Goal: Task Accomplishment & Management: Manage account settings

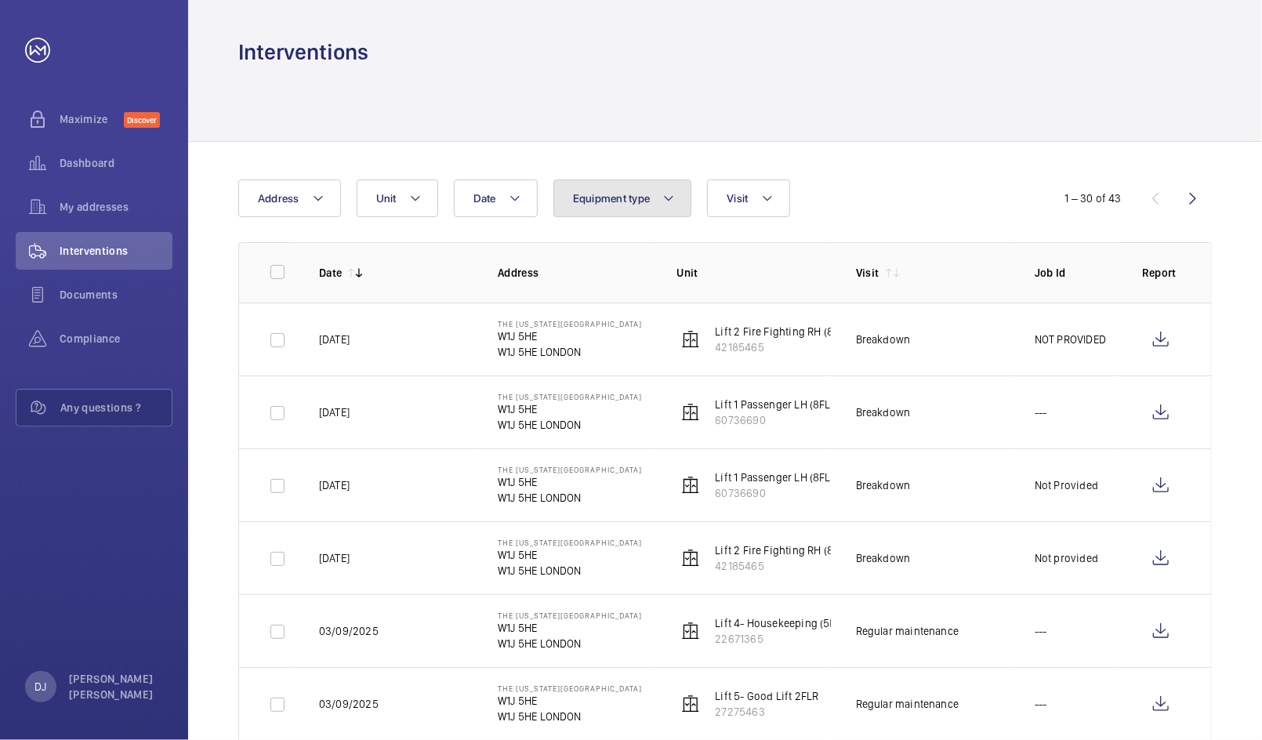
click at [610, 216] on button "Equipment type" at bounding box center [622, 198] width 139 height 38
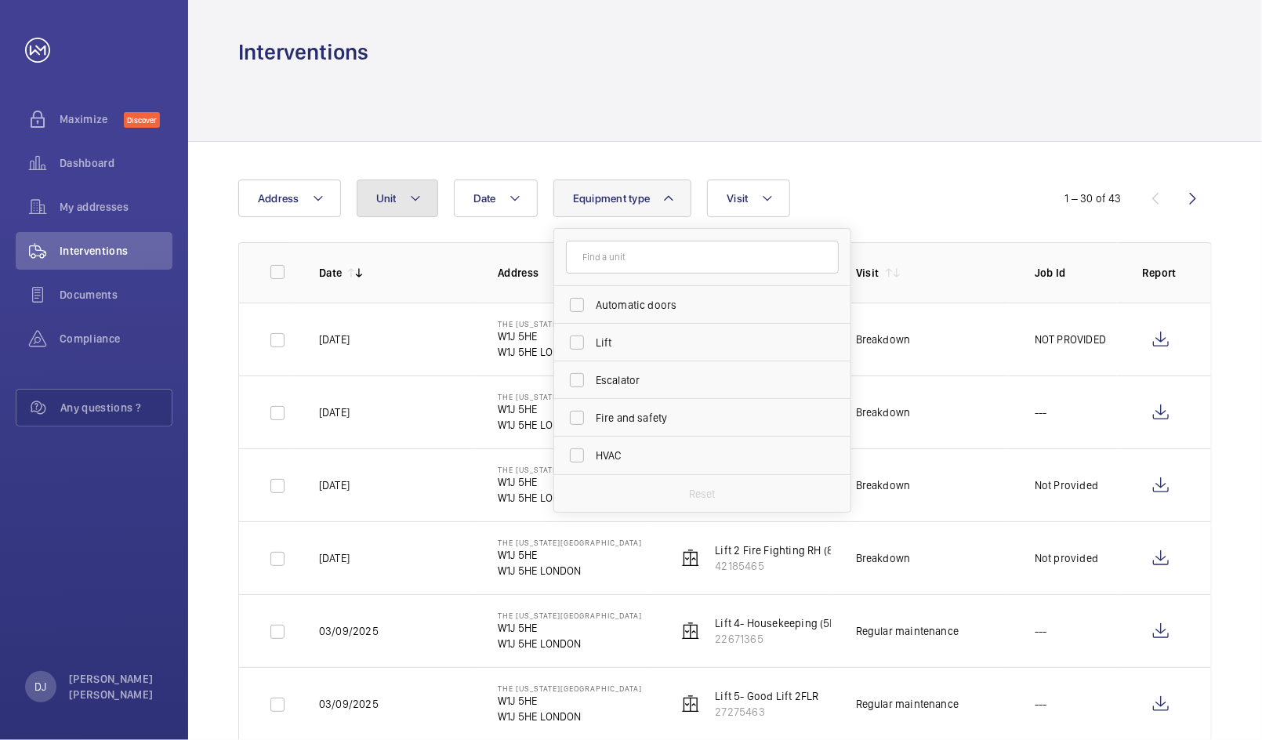
click at [369, 194] on button "Unit" at bounding box center [398, 198] width 82 height 38
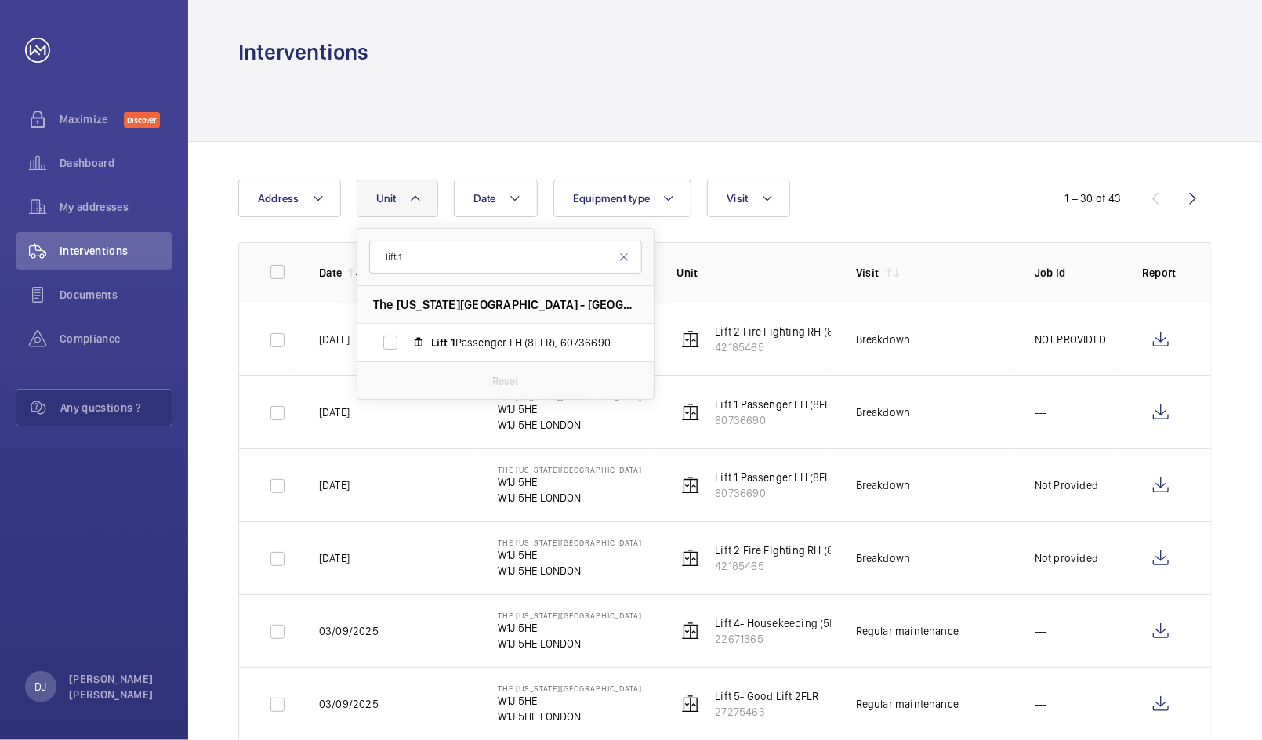
type input "lift 1"
click at [398, 338] on input "Lift 1 Passenger LH (8FLR), 60736690" at bounding box center [390, 342] width 31 height 31
checkbox input "true"
click at [766, 132] on div at bounding box center [724, 104] width 973 height 74
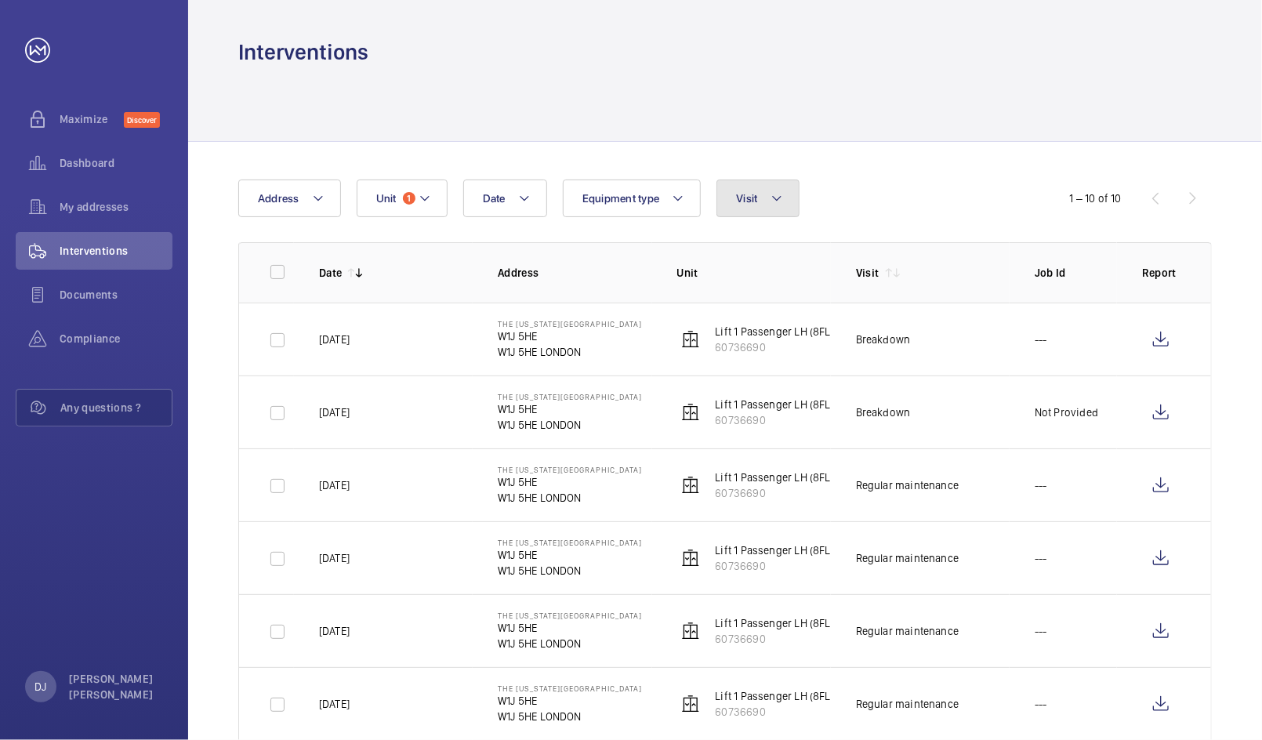
click at [756, 189] on button "Visit" at bounding box center [757, 198] width 82 height 38
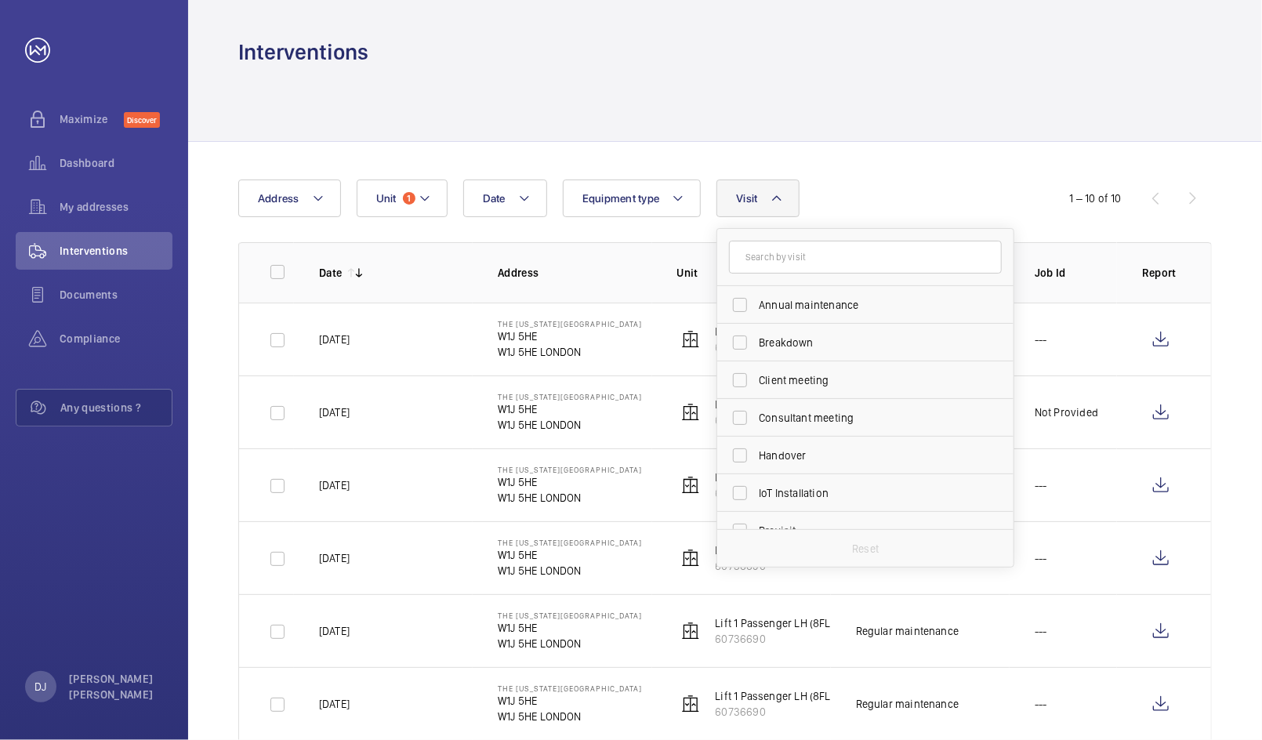
click at [778, 264] on input "text" at bounding box center [865, 257] width 273 height 33
type input "main"
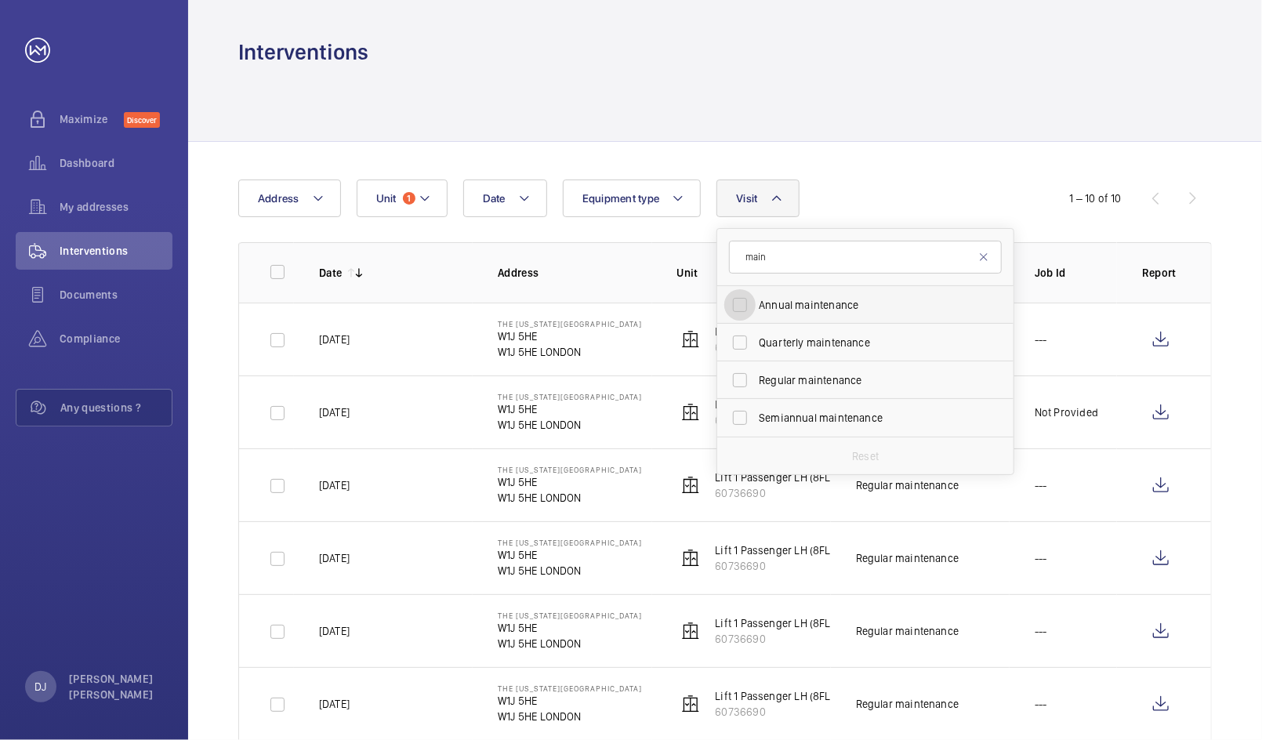
click at [744, 309] on input "Annual maintenance" at bounding box center [739, 304] width 31 height 31
checkbox input "true"
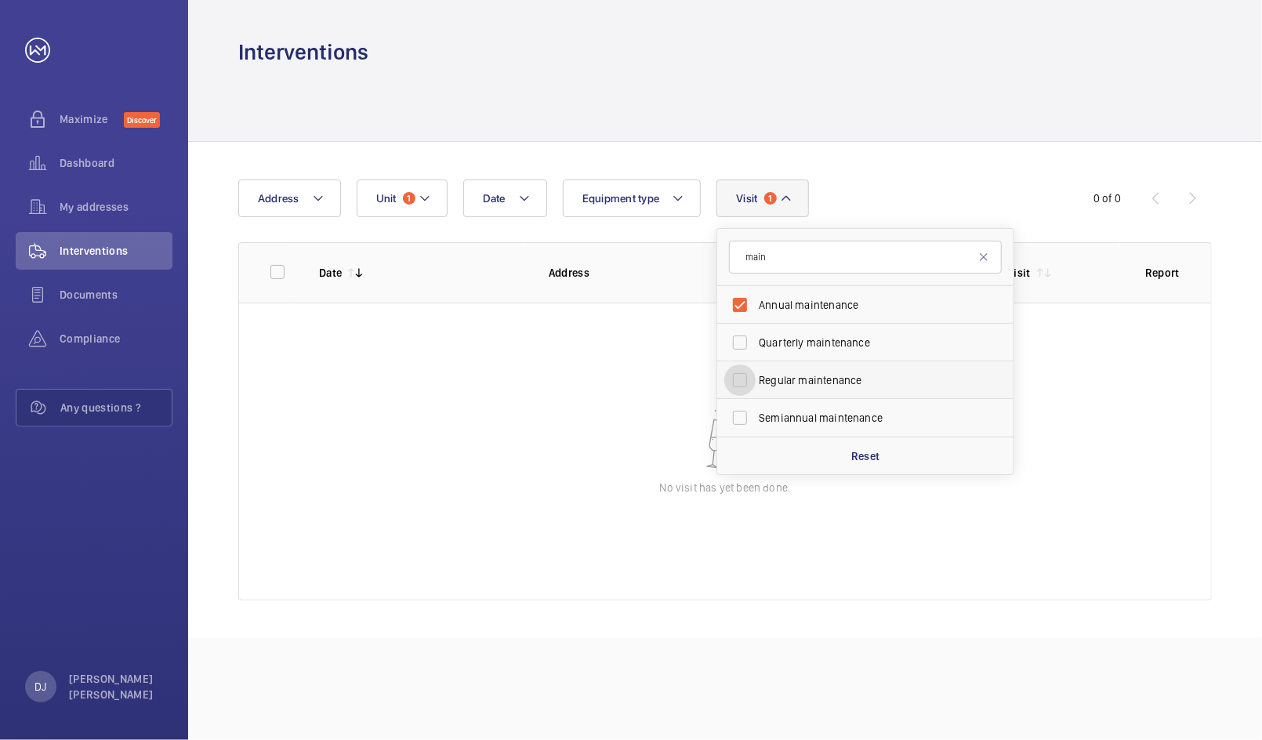
click at [744, 364] on input "Regular maintenance" at bounding box center [739, 379] width 31 height 31
checkbox input "true"
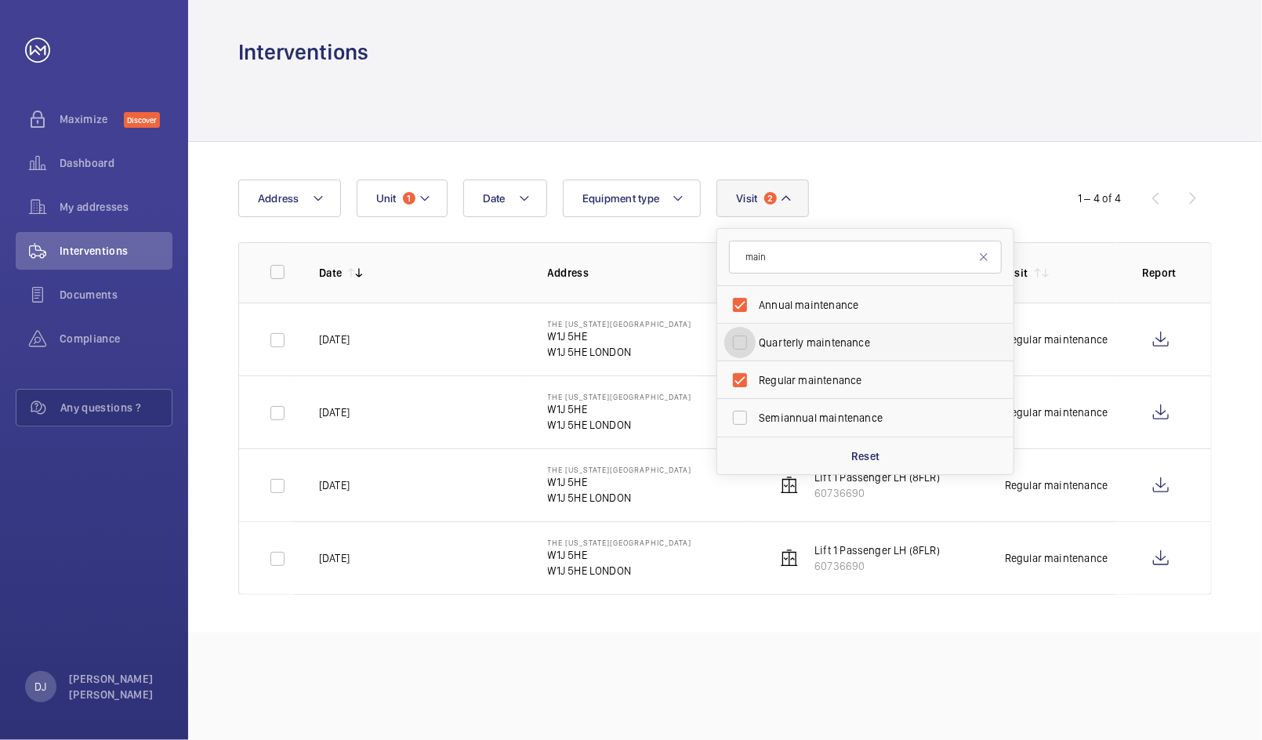
click at [742, 349] on input "Quarterly maintenance" at bounding box center [739, 342] width 31 height 31
checkbox input "true"
click at [741, 404] on input "Semiannual maintenance" at bounding box center [739, 417] width 31 height 31
checkbox input "true"
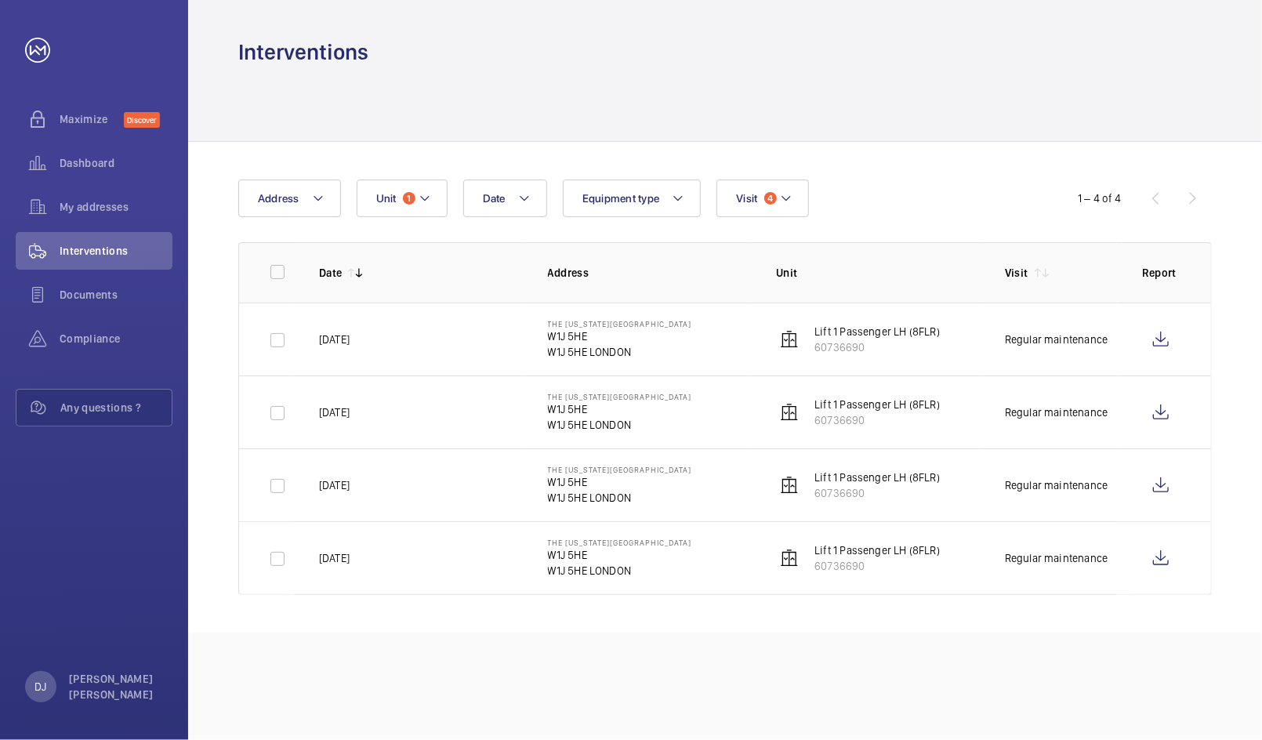
drag, startPoint x: 346, startPoint y: 552, endPoint x: 314, endPoint y: 550, distance: 31.4
drag, startPoint x: 314, startPoint y: 550, endPoint x: 702, endPoint y: 586, distance: 389.6
click at [702, 586] on td "The Washington Hotel W1J 5HE W1J 5HE LONDON" at bounding box center [637, 558] width 229 height 74
click at [1172, 563] on wm-front-icon-button at bounding box center [1161, 558] width 38 height 38
click at [1147, 496] on wm-front-icon-button at bounding box center [1161, 485] width 38 height 38
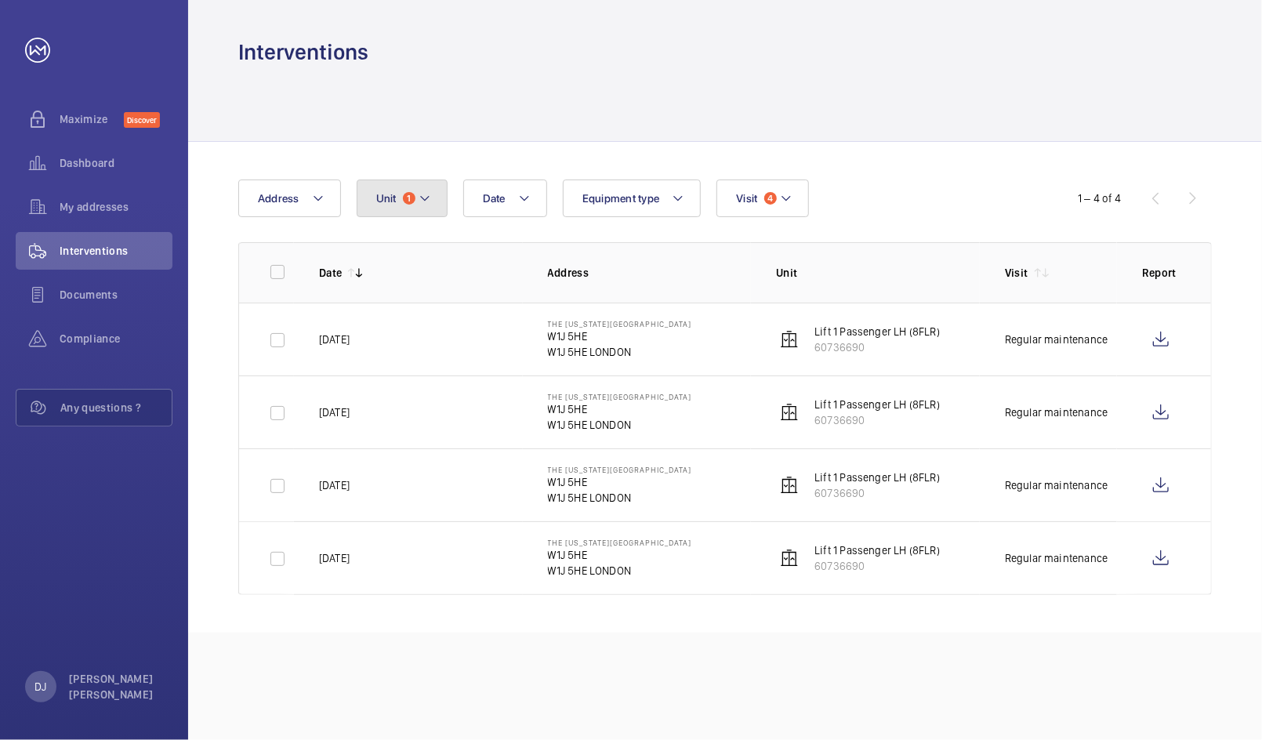
click at [445, 192] on button "Unit 1" at bounding box center [402, 198] width 91 height 38
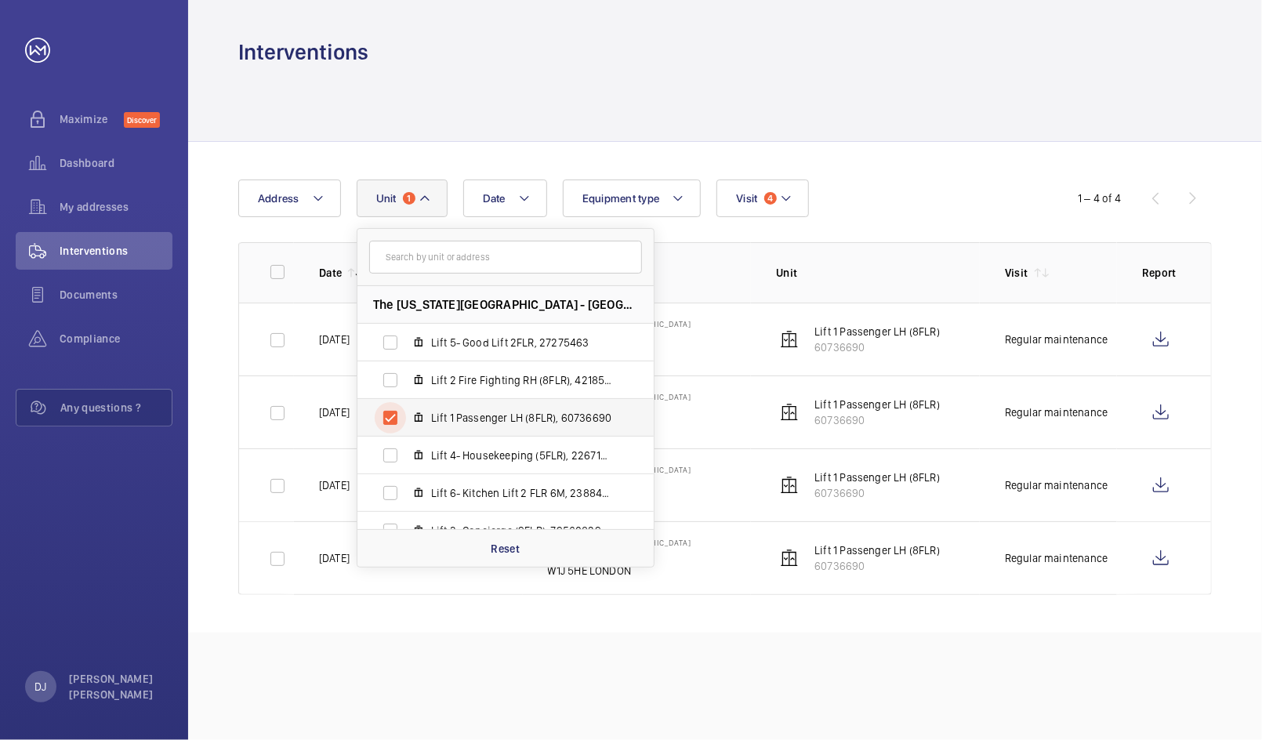
click at [386, 405] on input "Lift 1 Passenger LH (8FLR), 60736690" at bounding box center [390, 417] width 31 height 31
checkbox input "false"
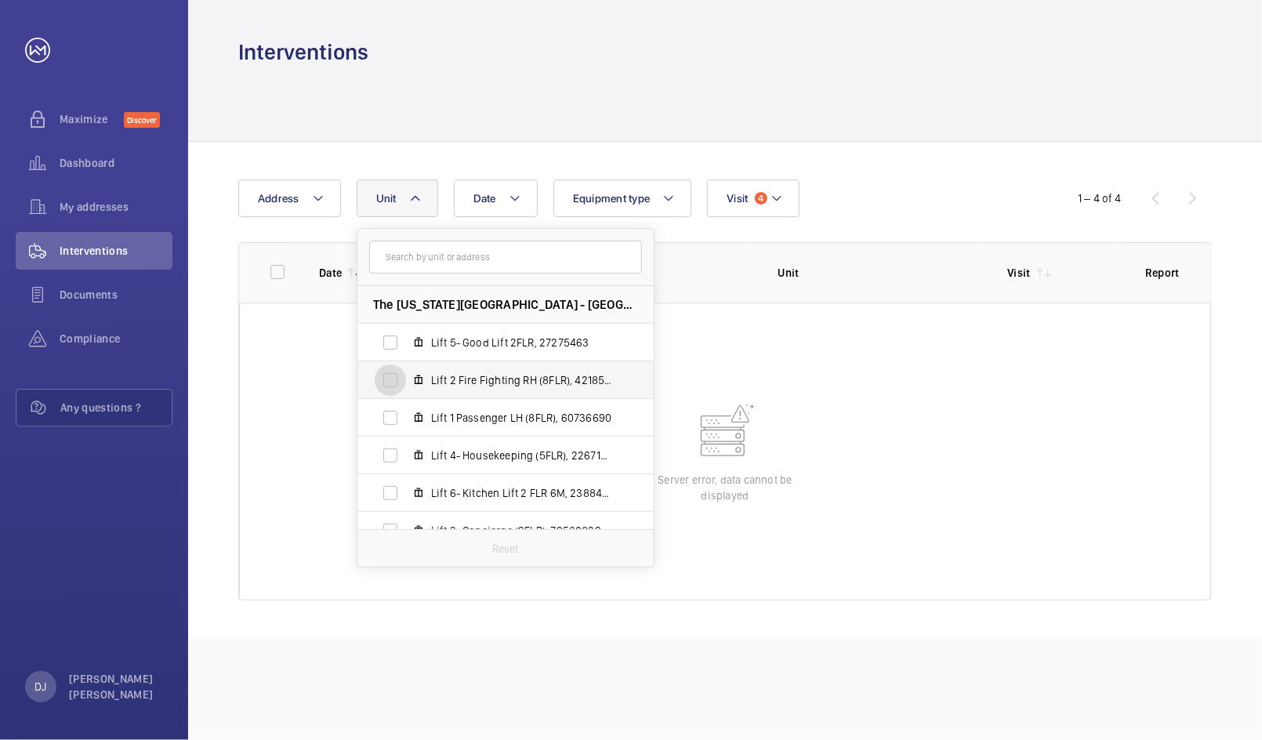
click at [380, 380] on input "Lift 2 Fire Fighting RH (8FLR), 42185465" at bounding box center [390, 379] width 31 height 31
checkbox input "true"
click at [839, 124] on div at bounding box center [724, 104] width 973 height 74
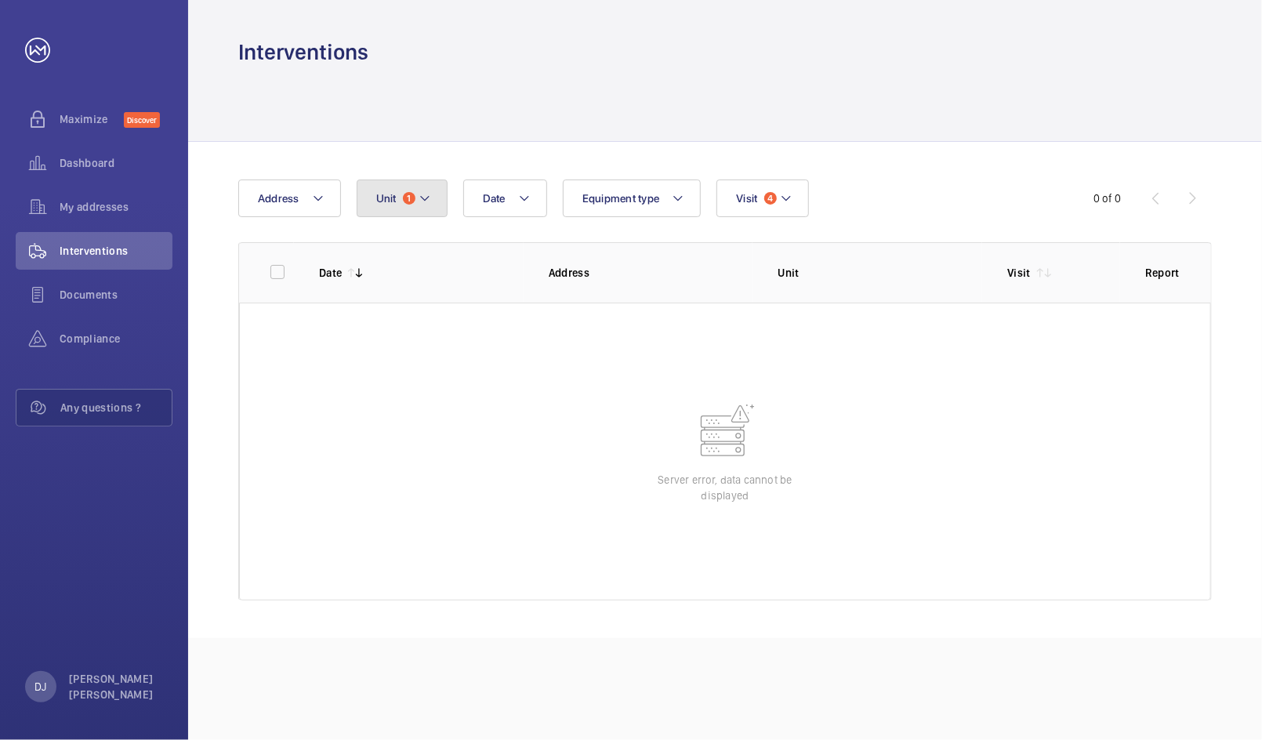
click at [424, 195] on mat-icon at bounding box center [424, 198] width 13 height 19
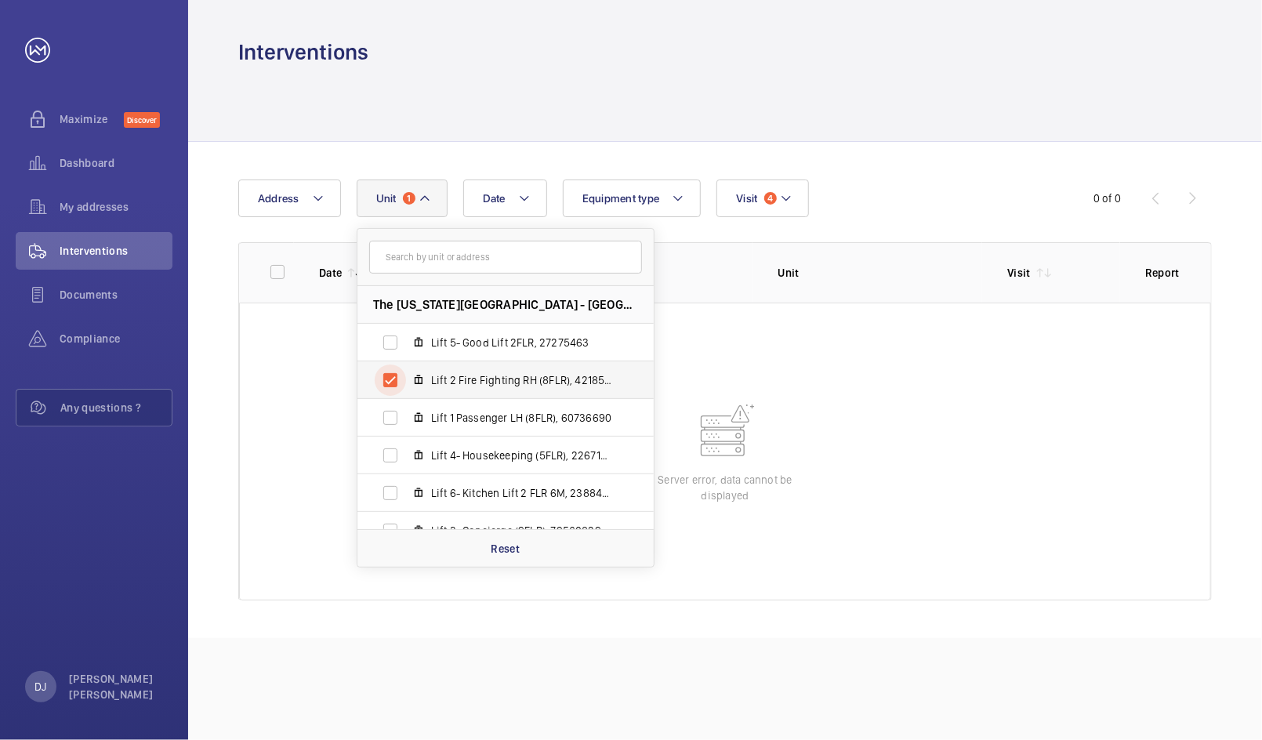
click at [392, 371] on input "Lift 2 Fire Fighting RH (8FLR), 42185465" at bounding box center [390, 379] width 31 height 31
checkbox input "false"
click at [393, 348] on input "Lift 5- Good Lift 2FLR, 27275463" at bounding box center [390, 342] width 31 height 31
checkbox input "true"
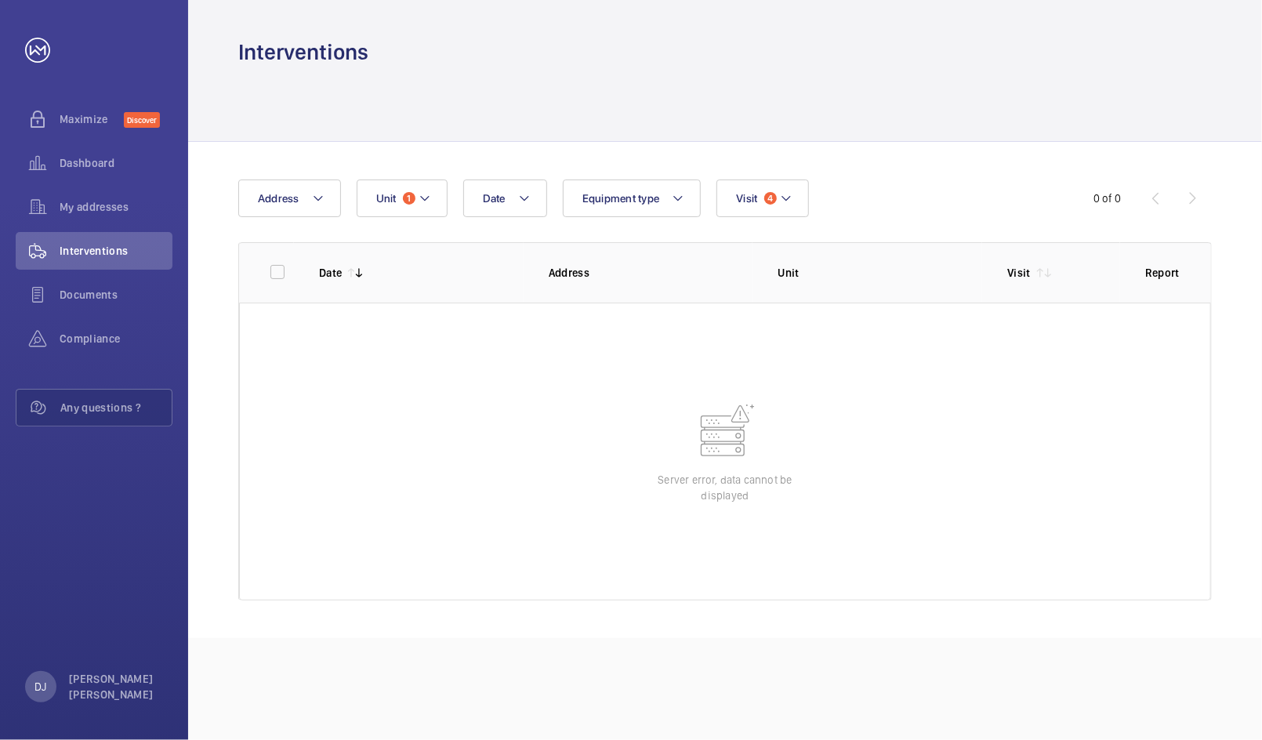
click at [902, 531] on wm-front-table-error "Server error, data cannot be displayed" at bounding box center [725, 451] width 972 height 298
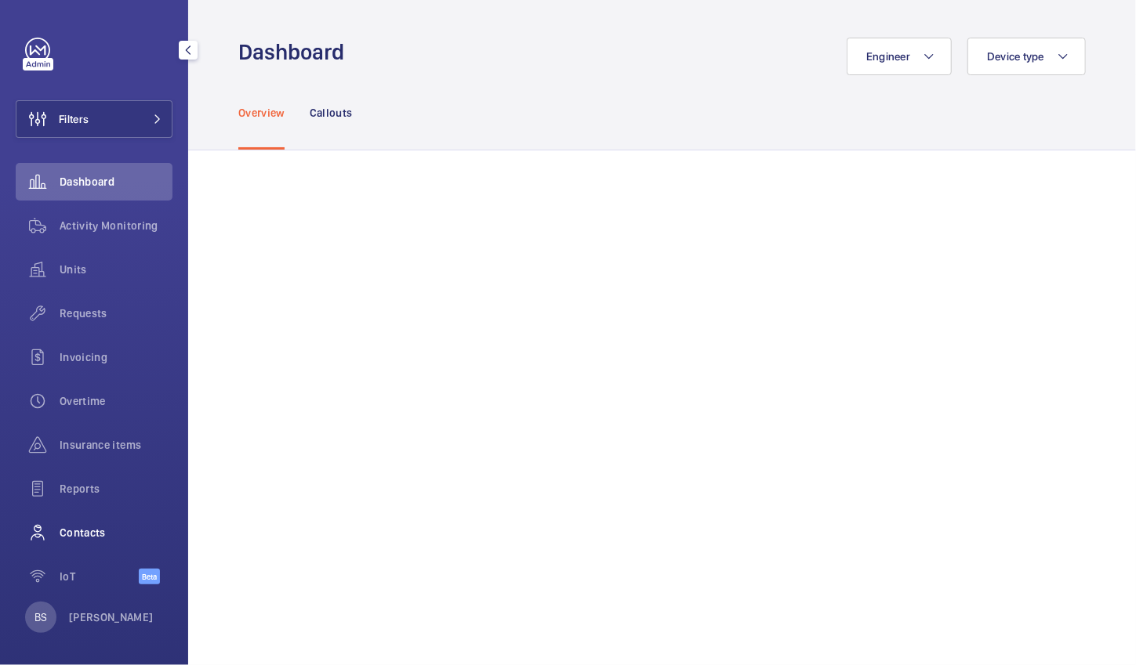
click at [82, 523] on div "Contacts" at bounding box center [94, 533] width 157 height 38
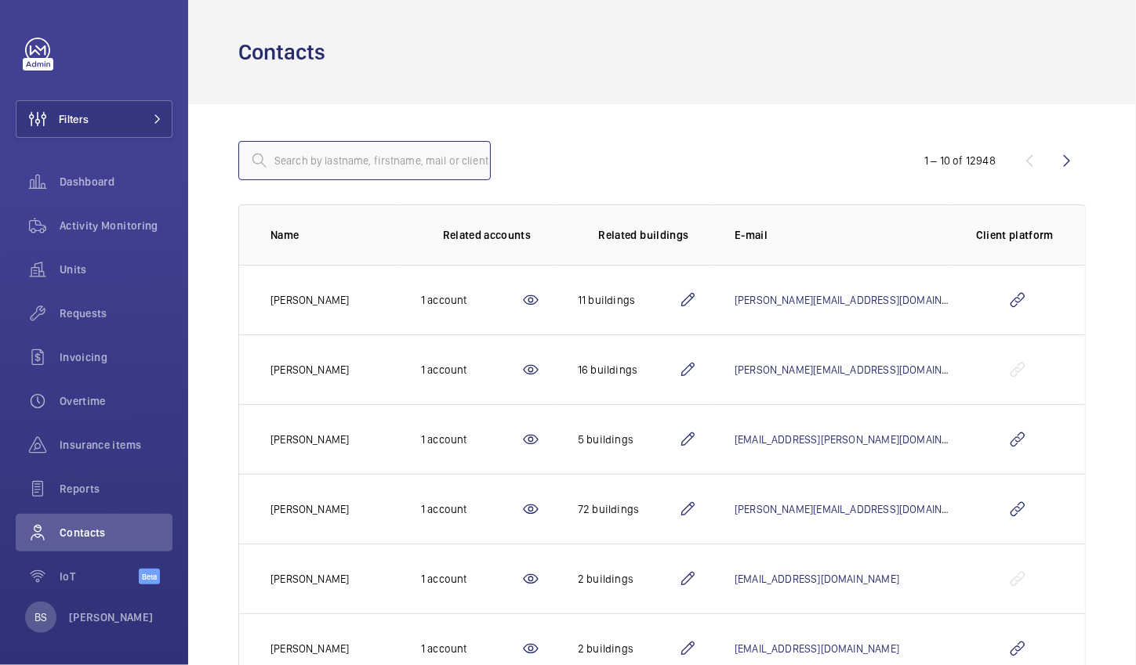
click at [327, 166] on input "text" at bounding box center [364, 160] width 252 height 39
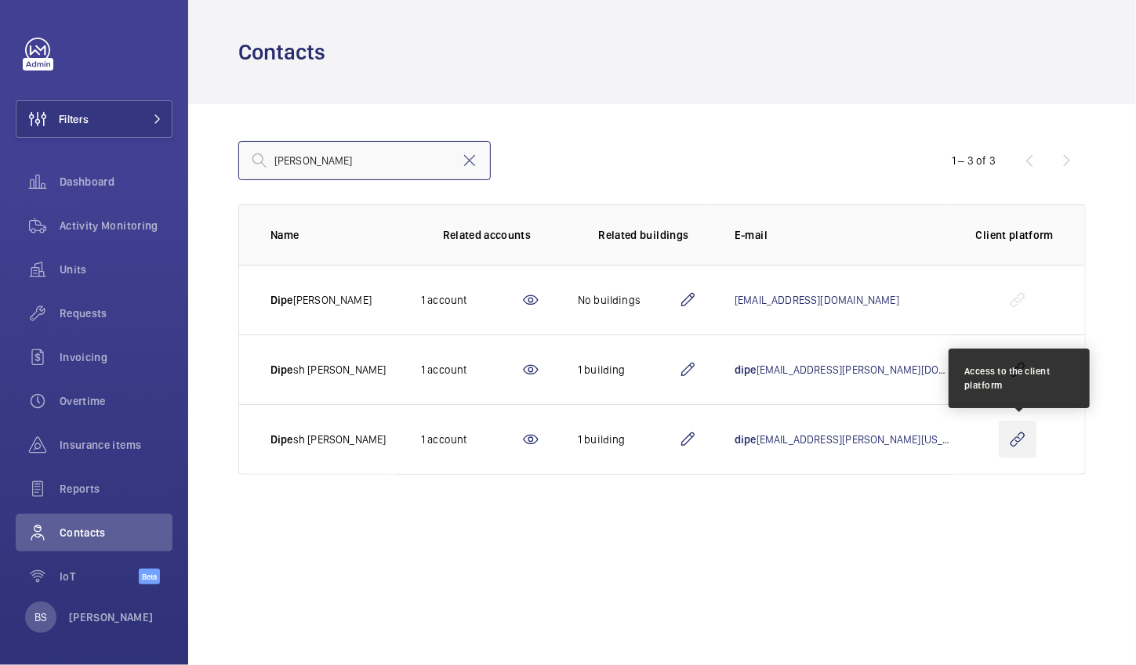
type input "dipesh"
click at [1016, 432] on wm-front-icon-button at bounding box center [1017, 440] width 38 height 38
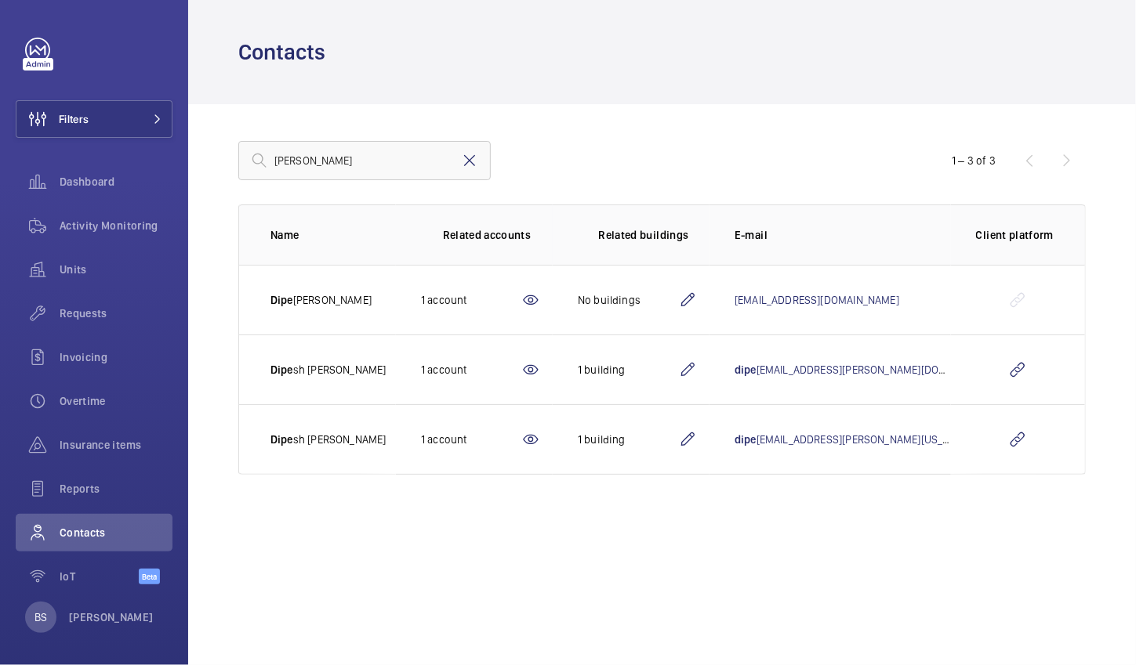
click at [466, 165] on mat-icon at bounding box center [469, 160] width 19 height 19
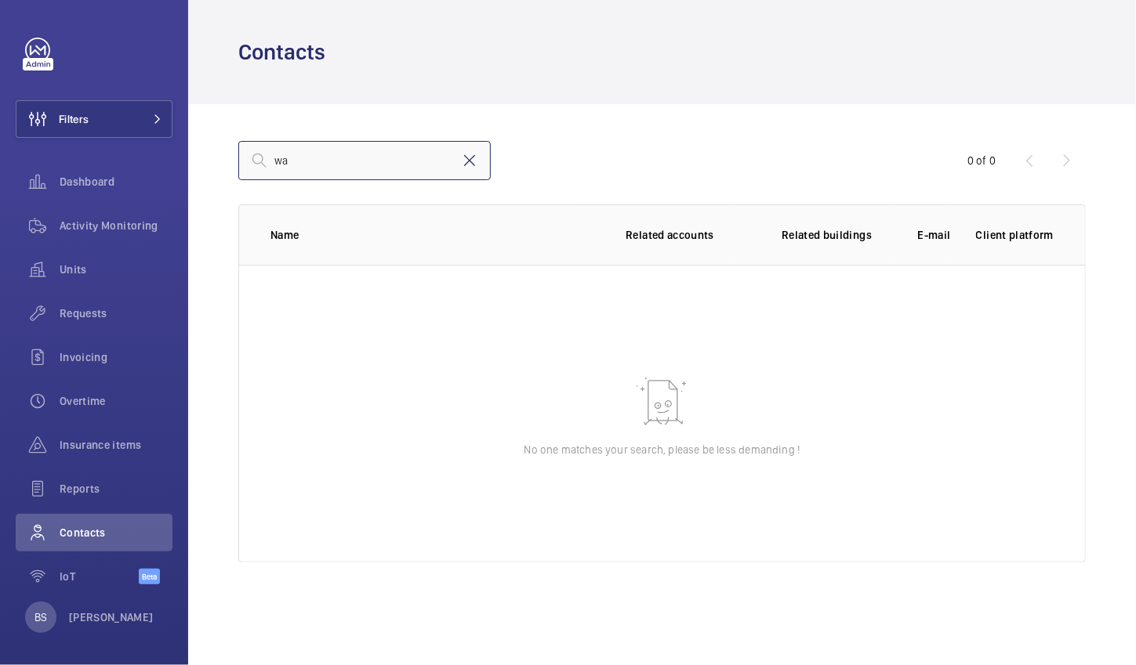
type input "w"
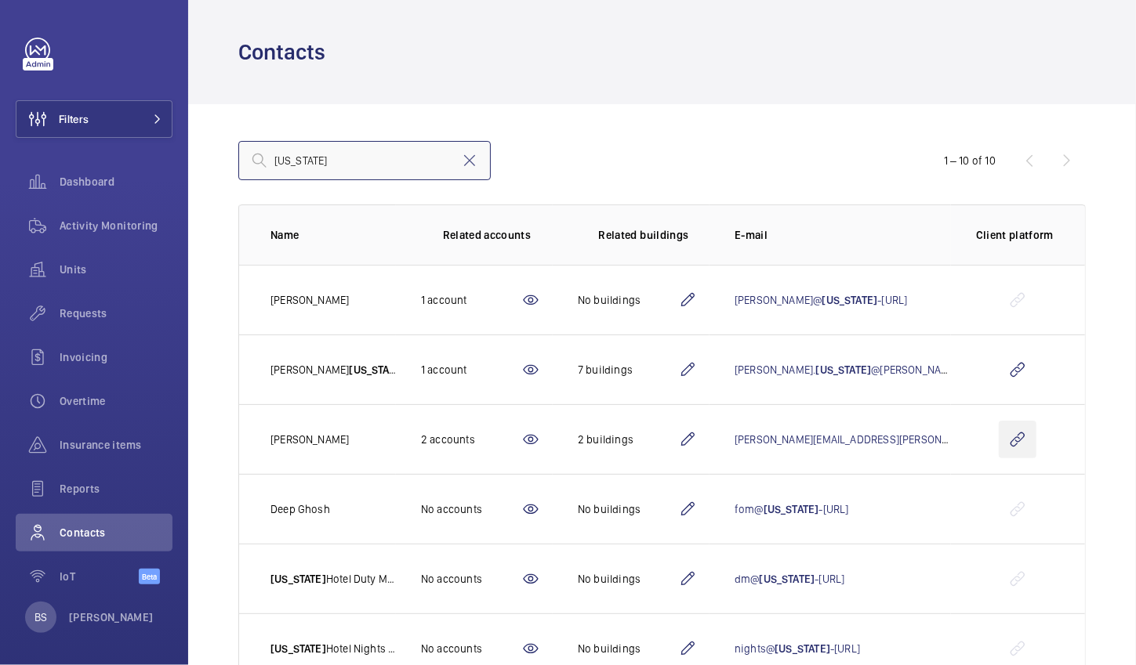
type input "washington"
click at [1016, 444] on wm-front-icon-button at bounding box center [1017, 440] width 38 height 38
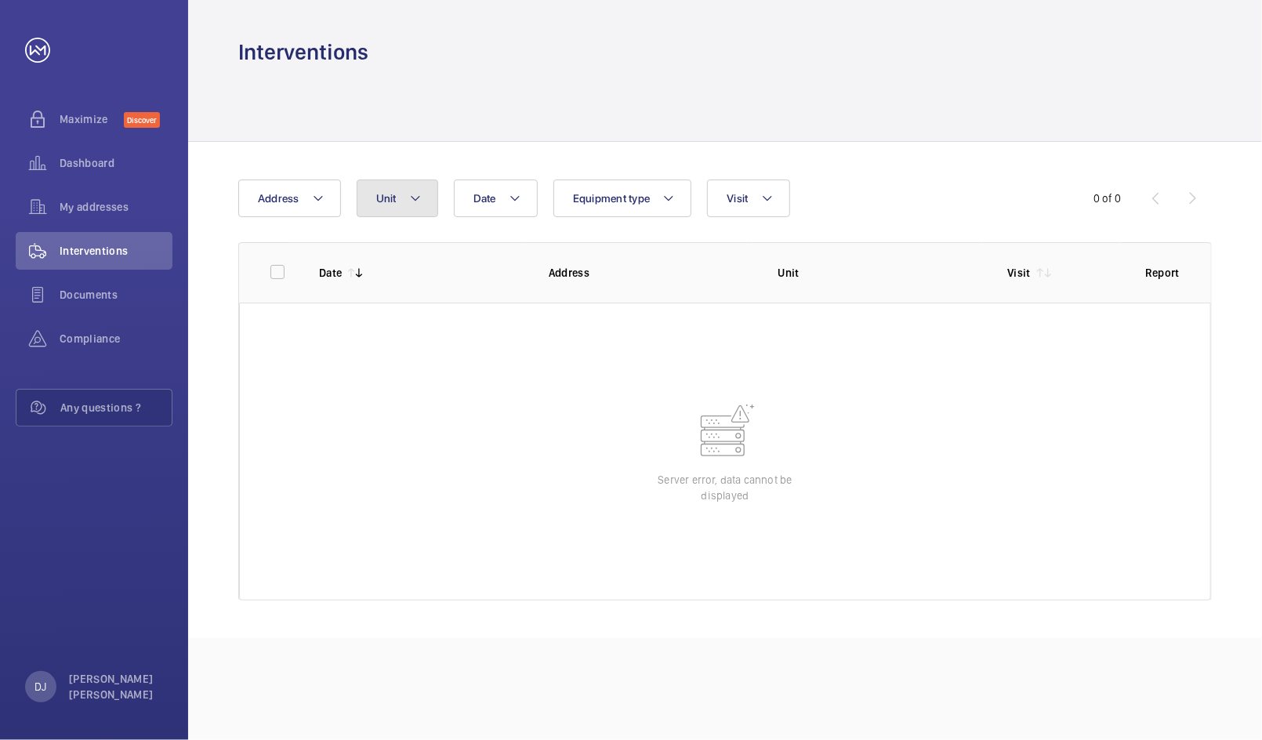
click at [409, 199] on mat-icon at bounding box center [415, 198] width 13 height 19
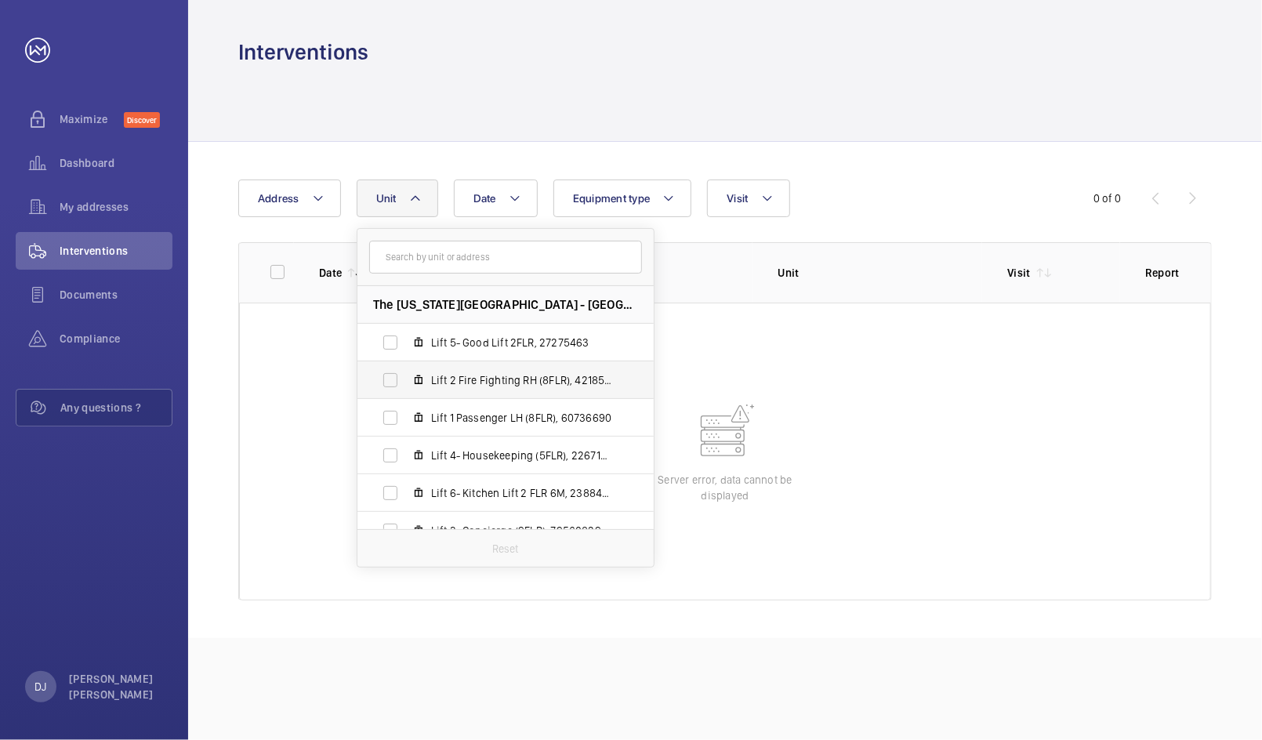
click at [413, 375] on mat-icon at bounding box center [418, 380] width 13 height 13
click at [406, 375] on input "Lift 2 Fire Fighting RH (8FLR), 42185465" at bounding box center [390, 379] width 31 height 31
checkbox input "true"
click at [957, 127] on div at bounding box center [724, 104] width 973 height 74
